Goal: Task Accomplishment & Management: Use online tool/utility

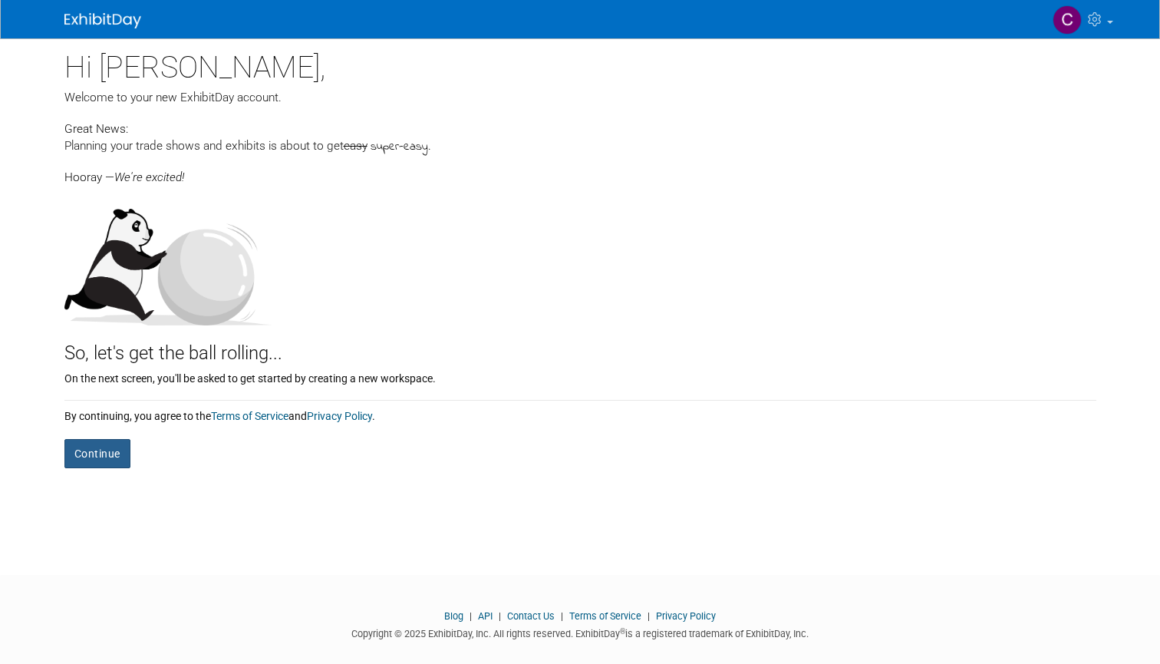
click at [105, 451] on button "Continue" at bounding box center [97, 453] width 66 height 29
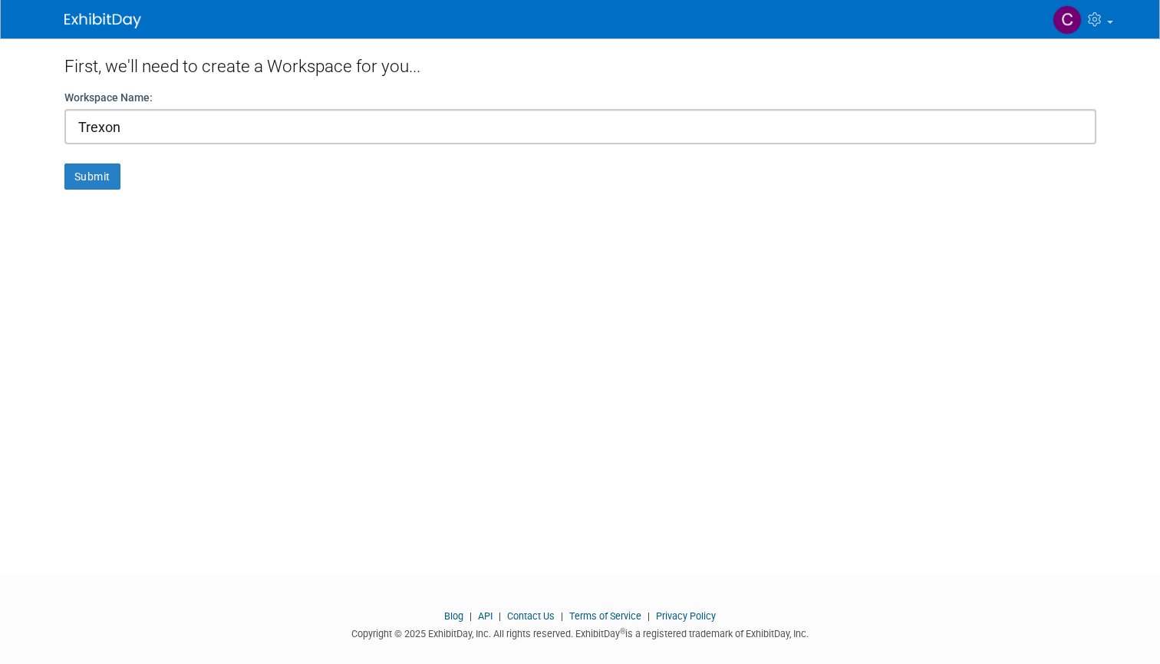
type input "Trexon"
click at [92, 176] on button "Submit" at bounding box center [92, 176] width 56 height 26
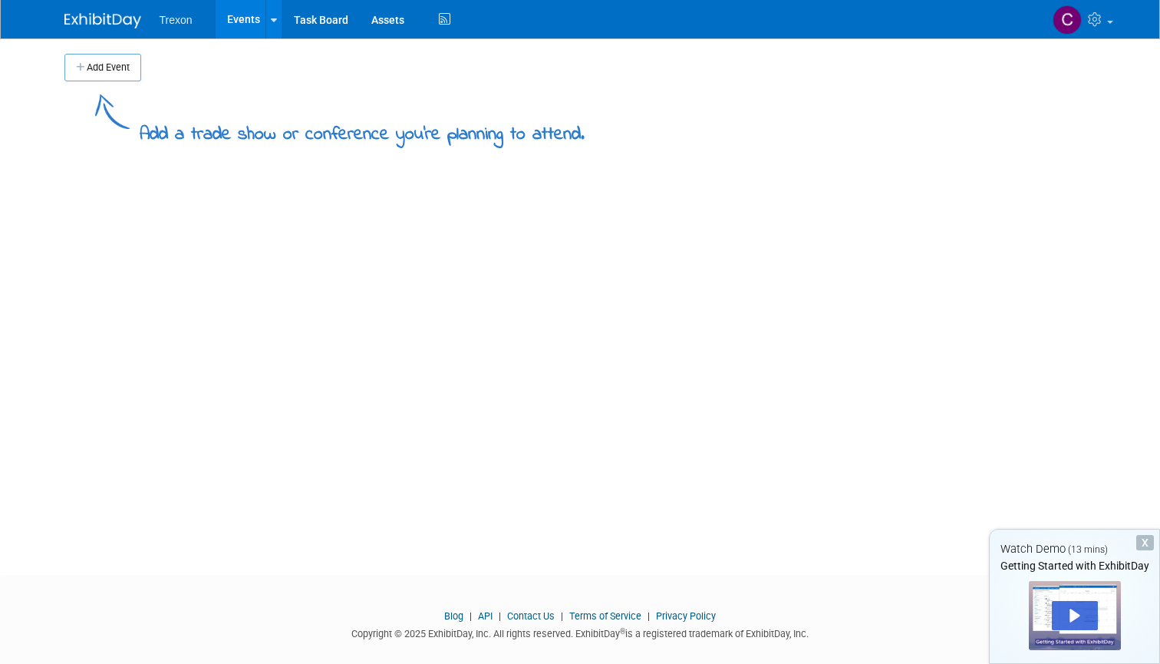
click at [182, 25] on span "Trexon" at bounding box center [176, 20] width 33 height 12
click at [271, 25] on div at bounding box center [274, 19] width 6 height 15
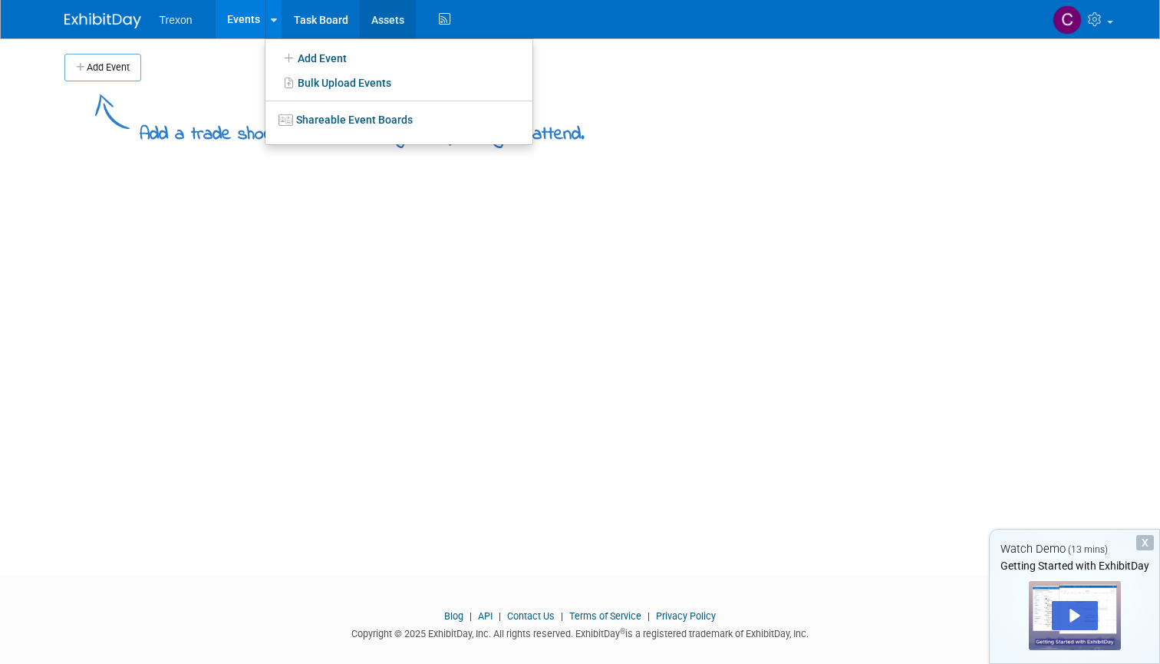
click at [385, 25] on link "Assets" at bounding box center [388, 19] width 56 height 38
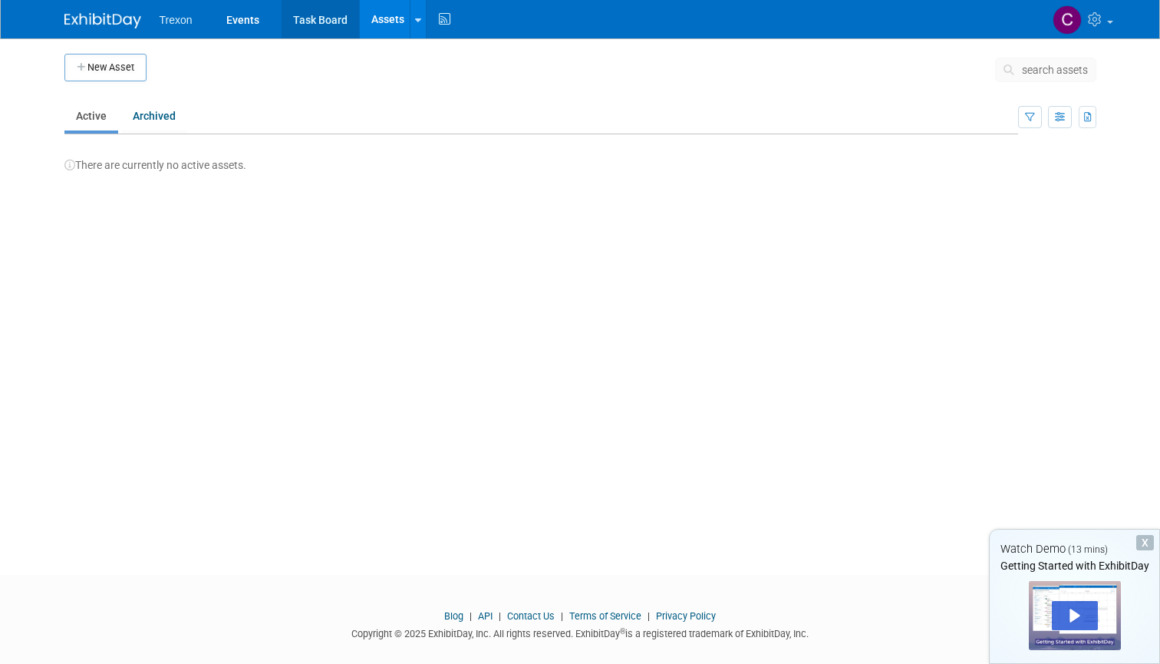
click at [322, 21] on link "Task Board" at bounding box center [321, 19] width 78 height 38
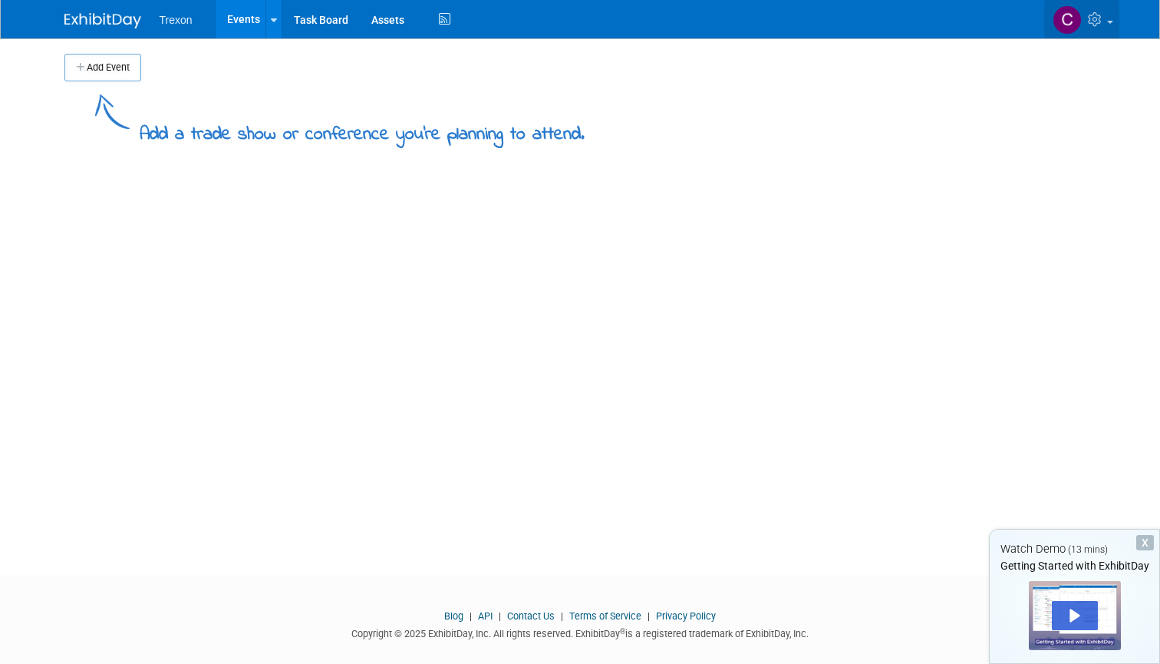
click at [1108, 15] on link at bounding box center [1082, 19] width 75 height 38
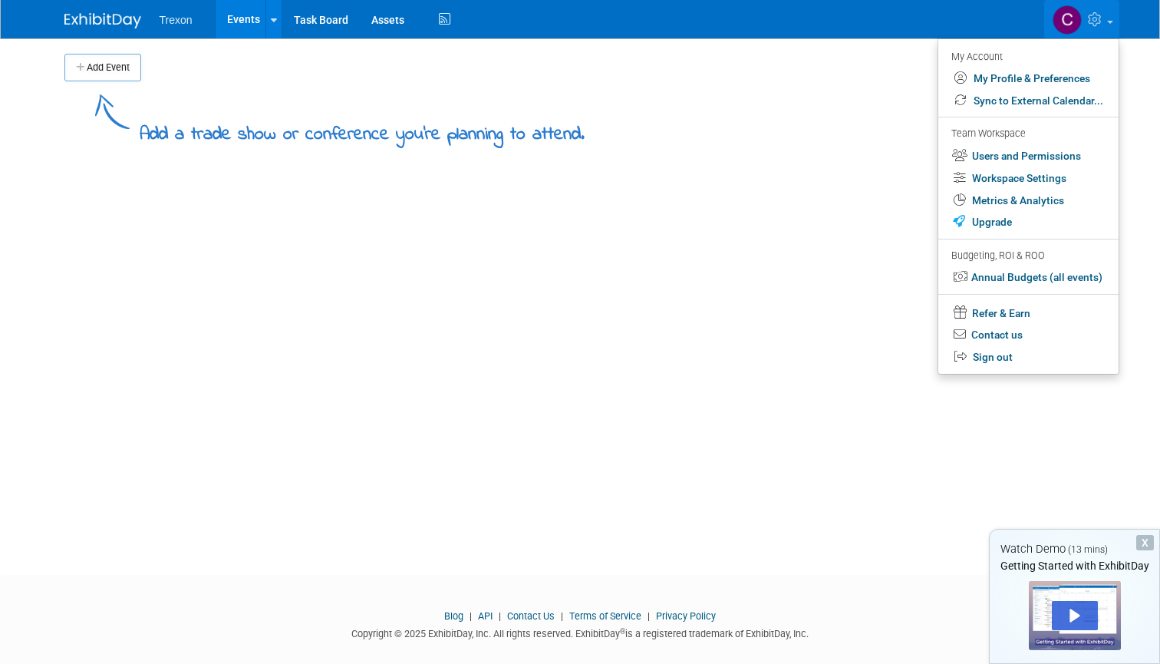
click at [801, 154] on div "Add Event Add a trade show or conference you're planning to attend. New Event D…" at bounding box center [580, 292] width 1055 height 509
